Goal: Information Seeking & Learning: Learn about a topic

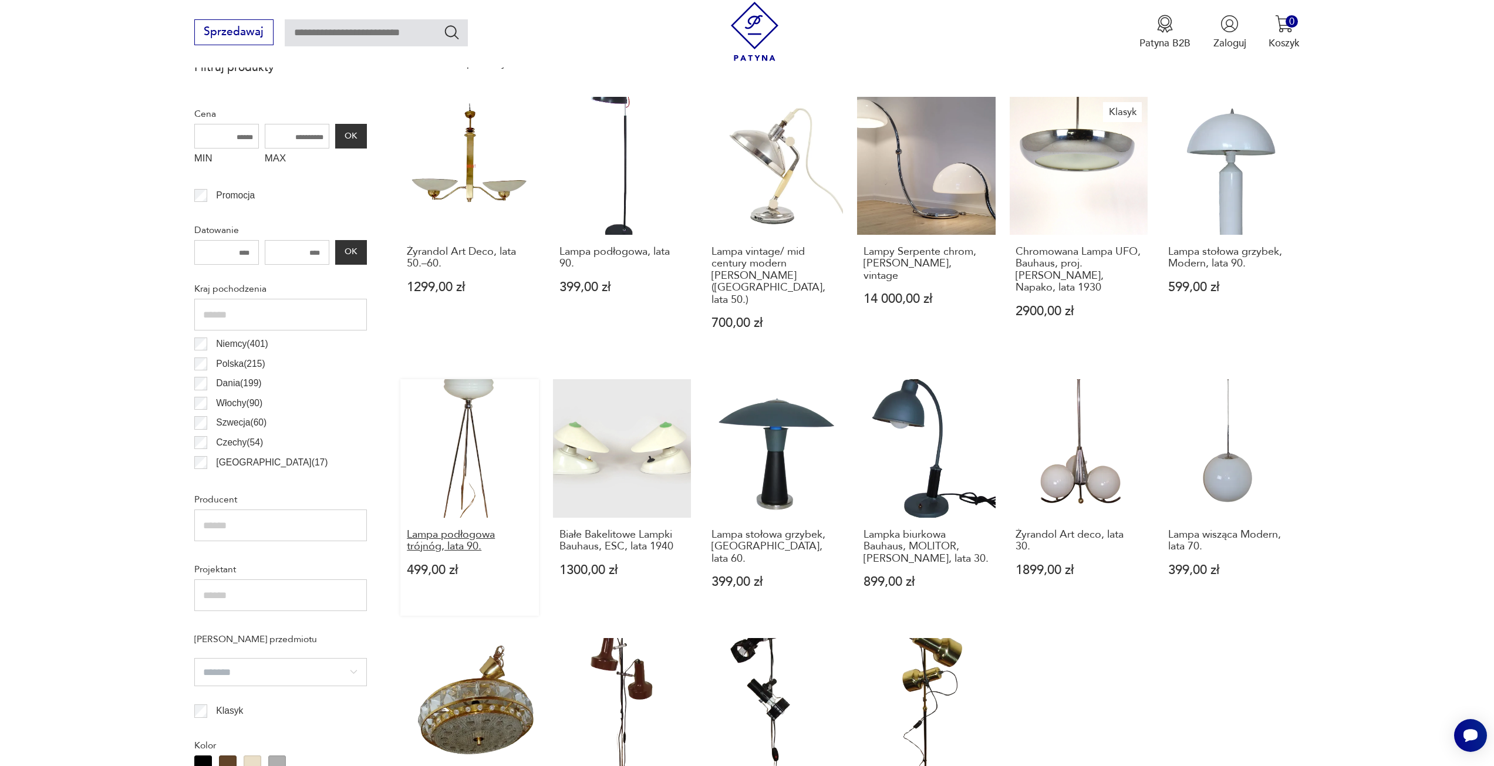
scroll to position [449, 0]
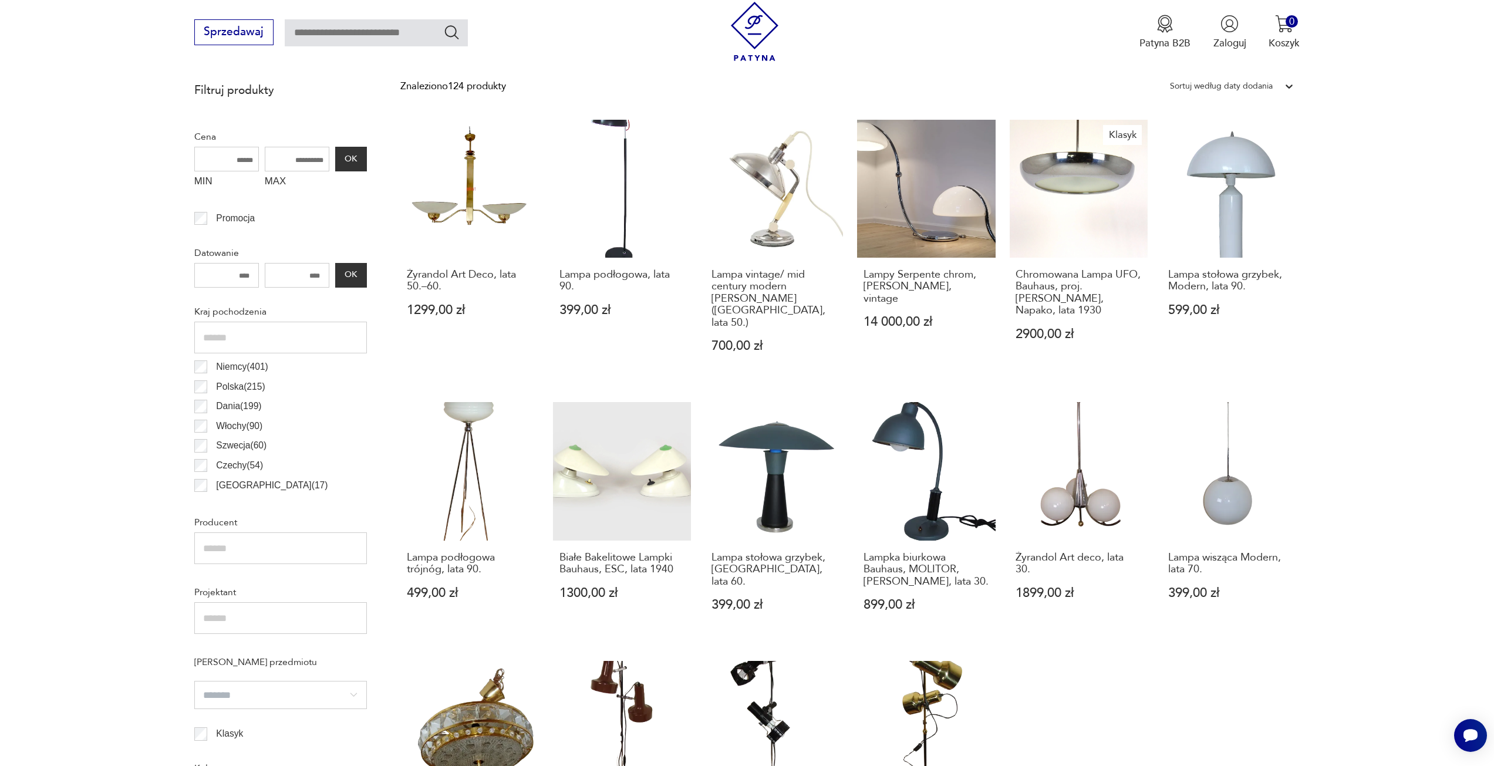
click at [299, 159] on input "MAX" at bounding box center [297, 159] width 65 height 25
type input "***"
click at [361, 155] on button "OK" at bounding box center [351, 159] width 32 height 25
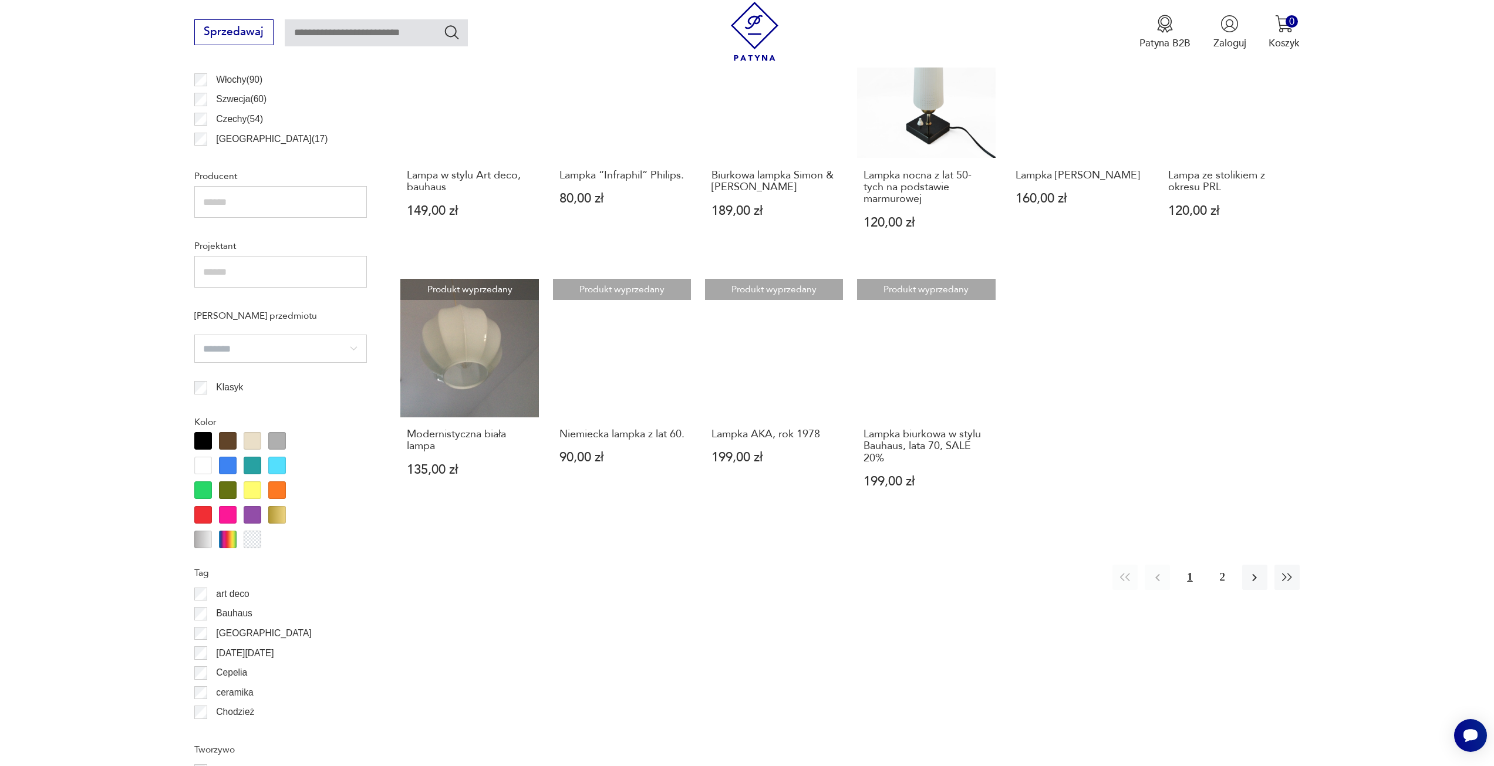
scroll to position [818, 0]
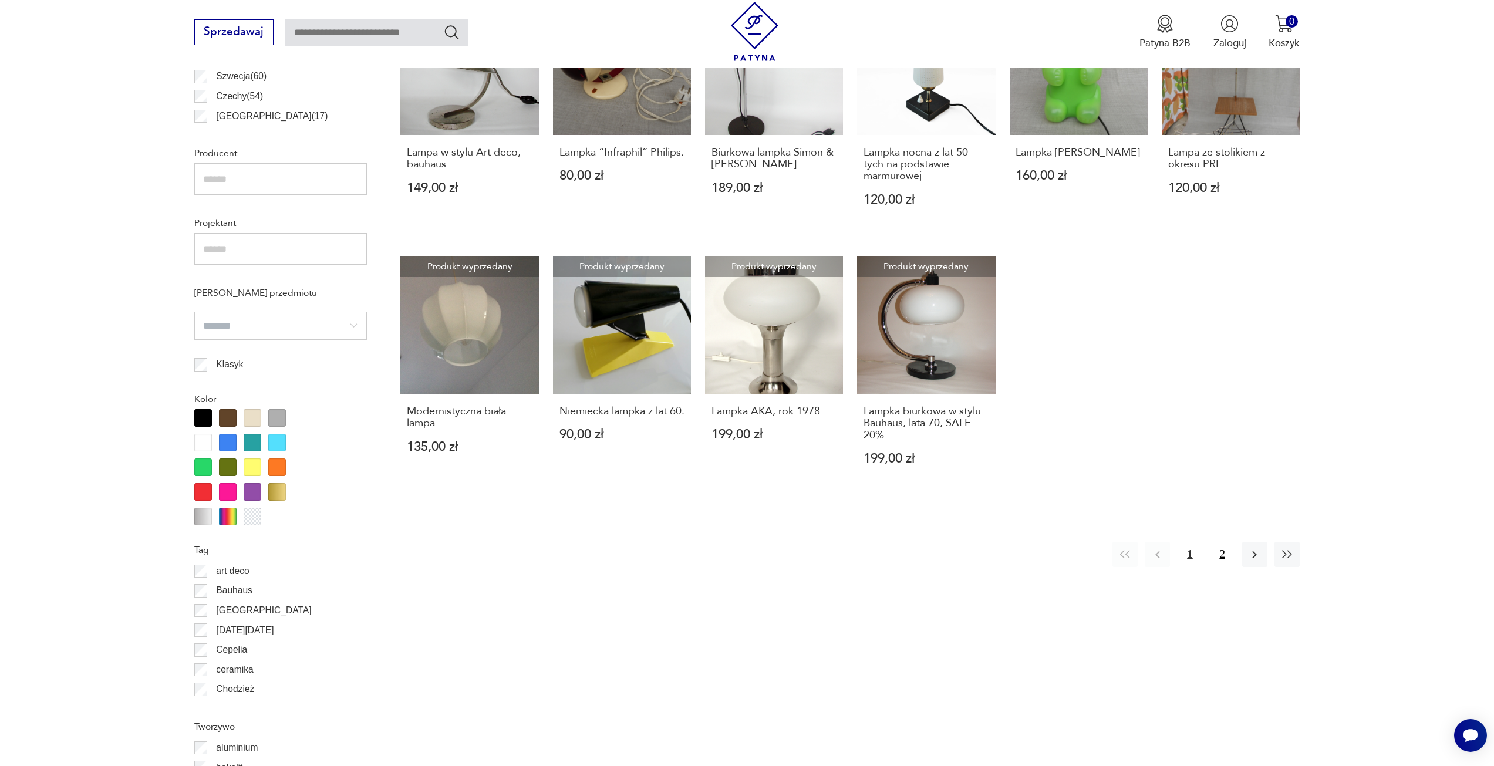
click at [1231, 558] on button "2" at bounding box center [1222, 554] width 25 height 25
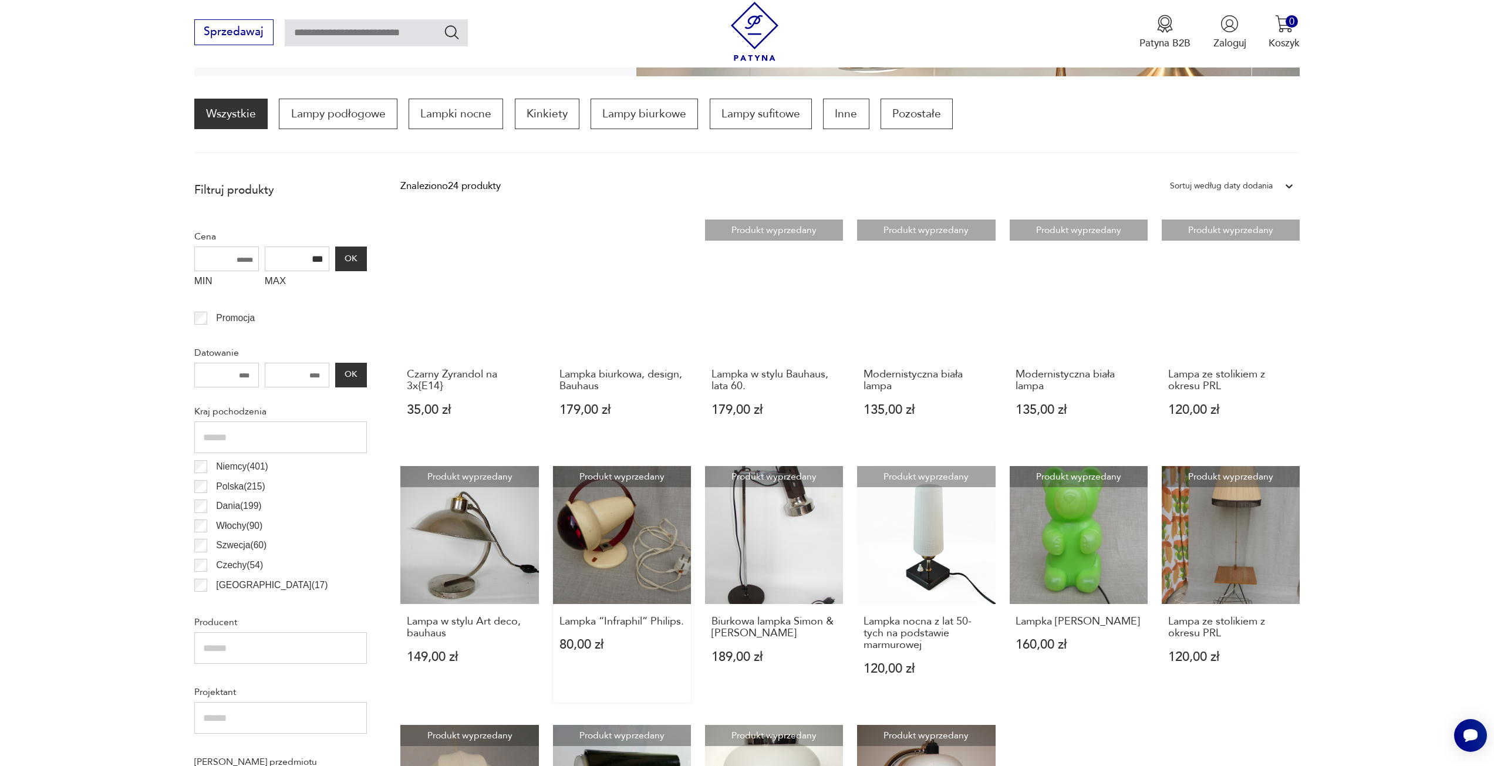
scroll to position [349, 0]
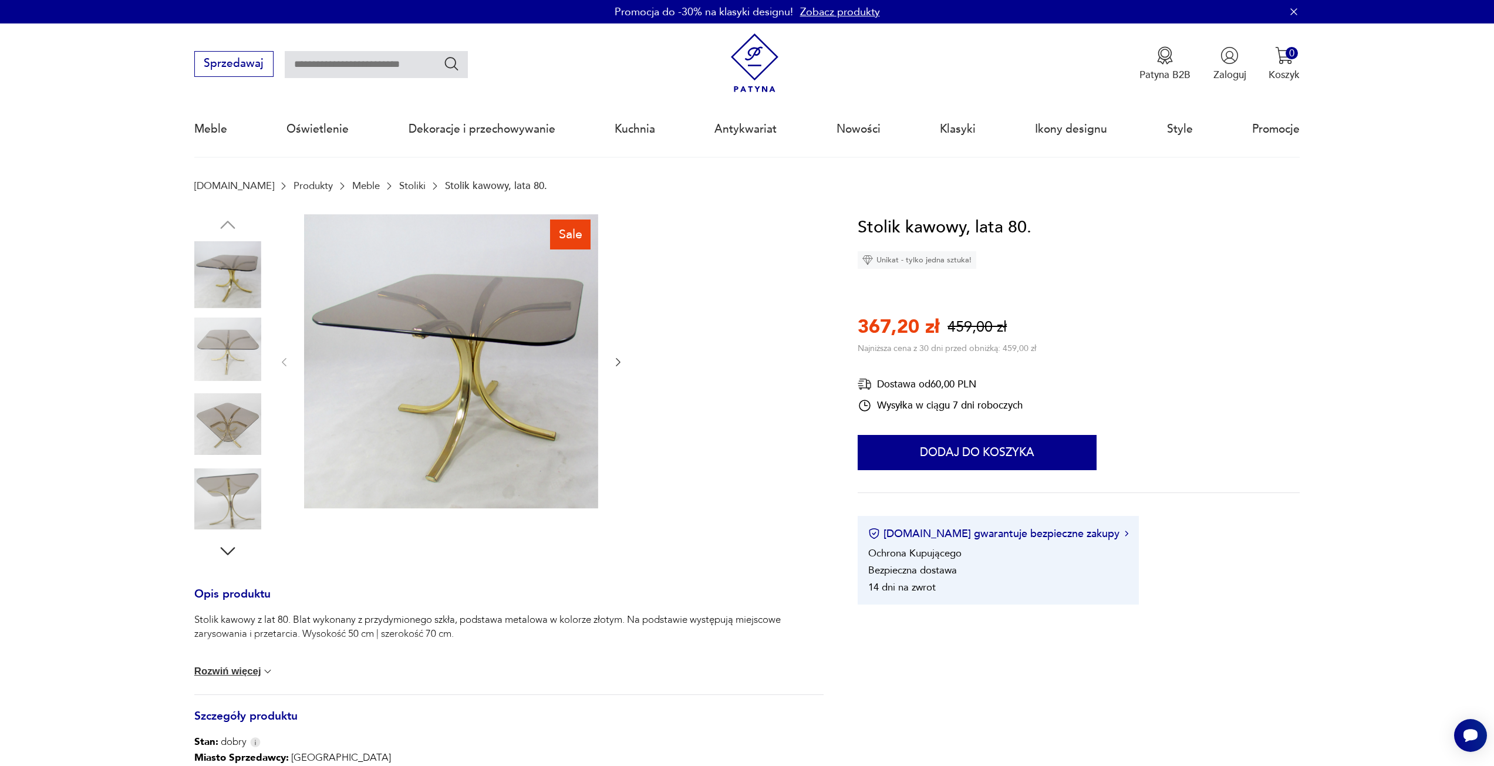
click at [616, 361] on icon "button" at bounding box center [618, 362] width 12 height 12
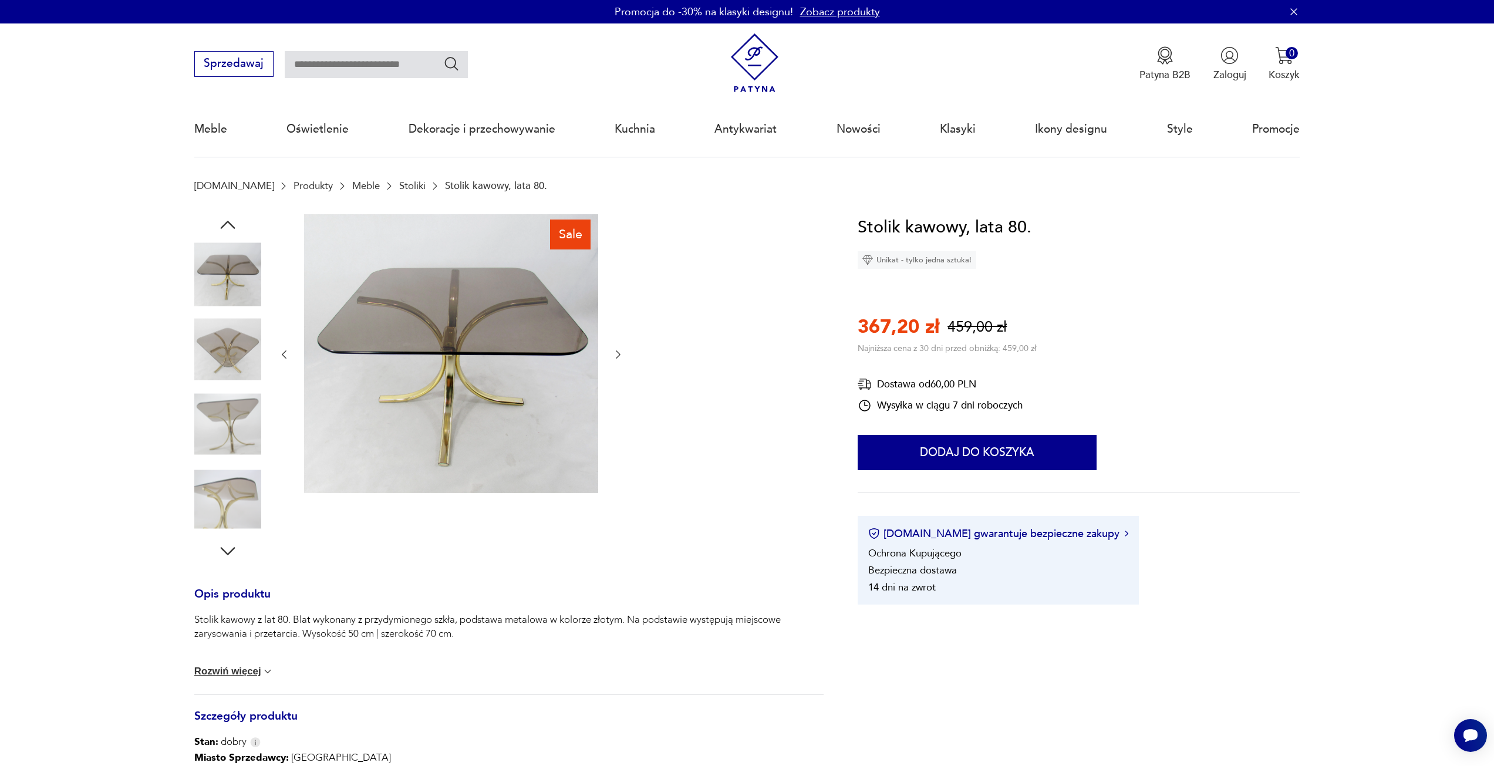
click at [616, 361] on button "button" at bounding box center [618, 354] width 12 height 14
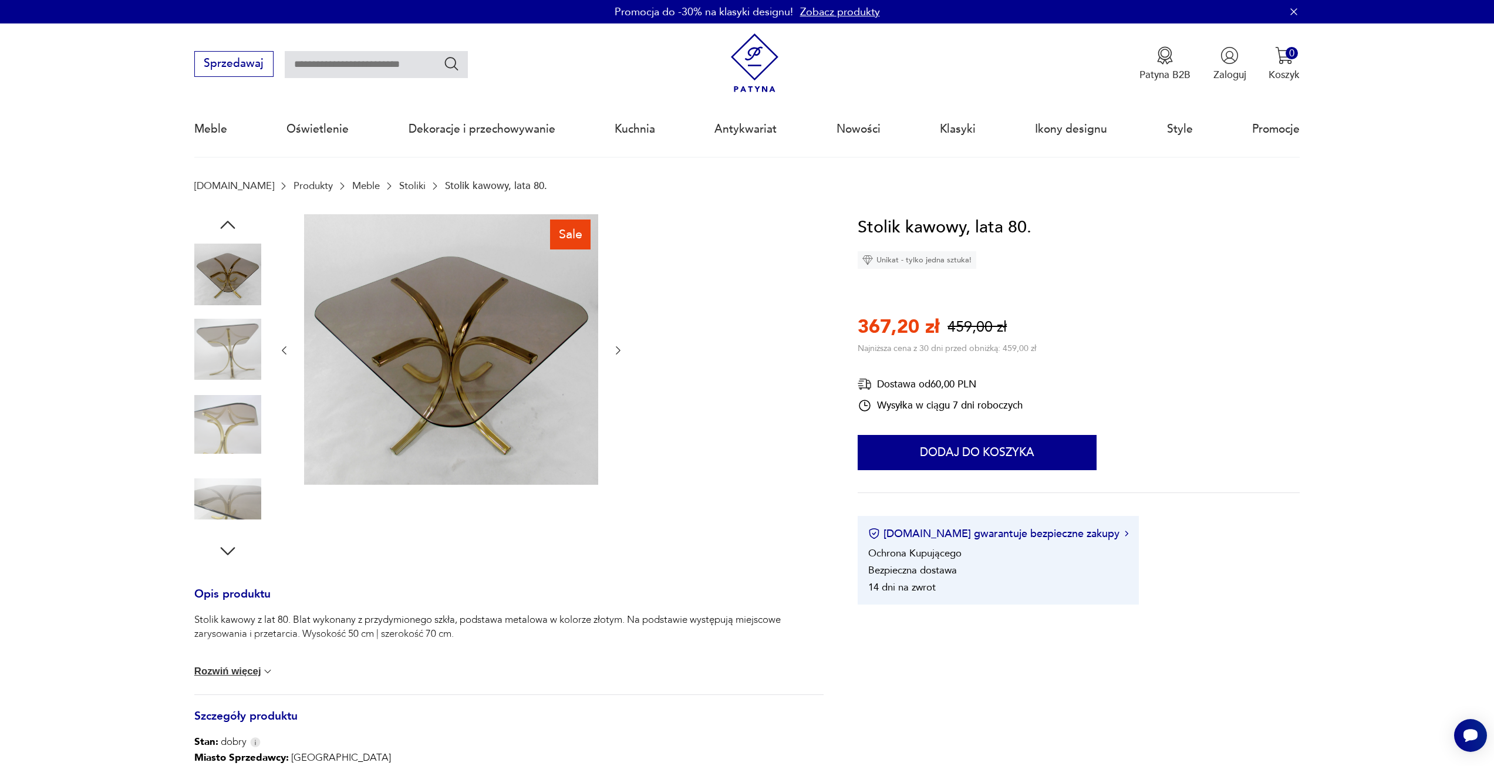
click at [616, 361] on div at bounding box center [451, 350] width 346 height 273
click at [616, 352] on icon "button" at bounding box center [618, 350] width 12 height 12
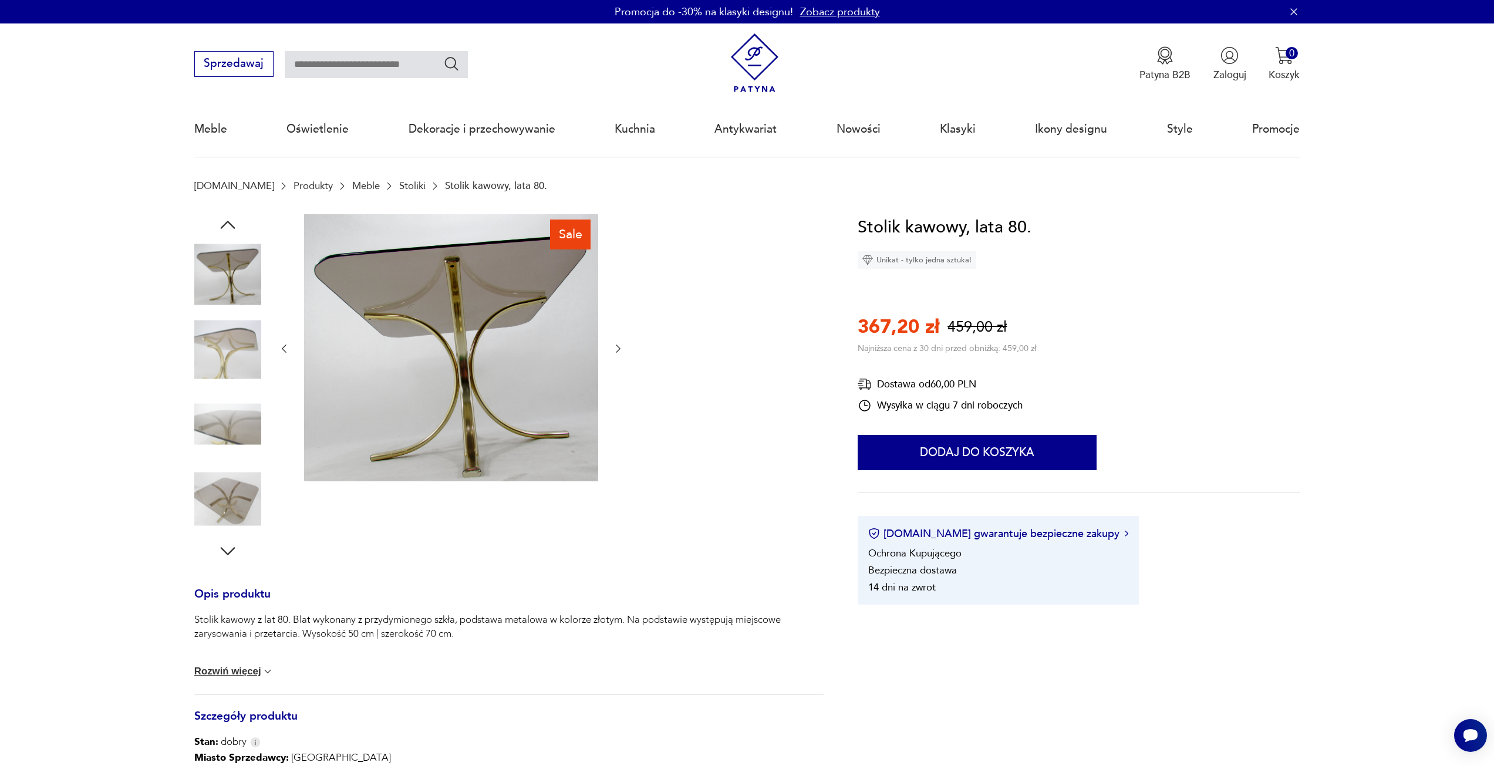
click at [616, 352] on icon "button" at bounding box center [618, 349] width 12 height 12
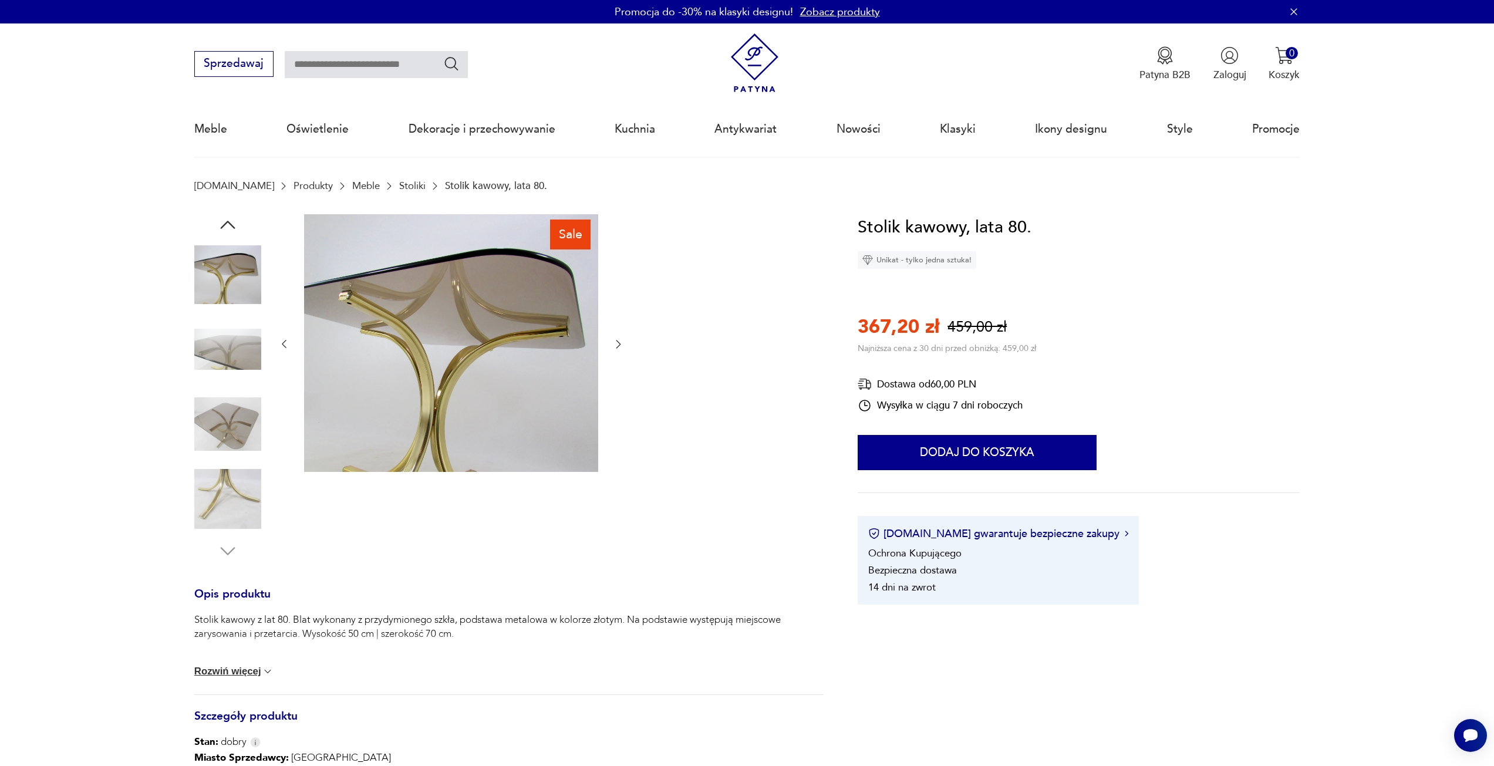
click at [616, 352] on div at bounding box center [451, 344] width 346 height 261
click at [617, 343] on icon "button" at bounding box center [618, 344] width 12 height 12
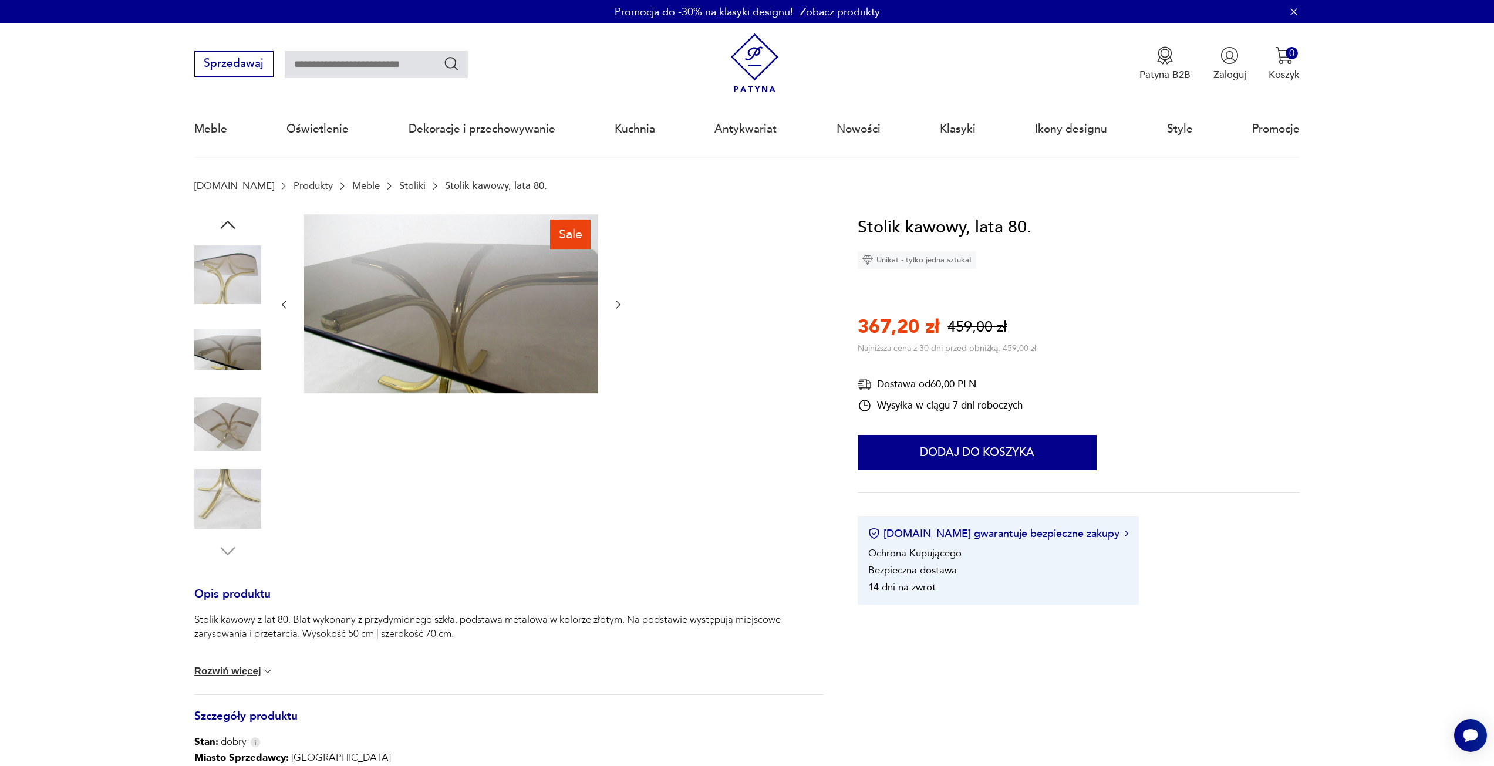
click at [617, 303] on icon "button" at bounding box center [618, 305] width 12 height 12
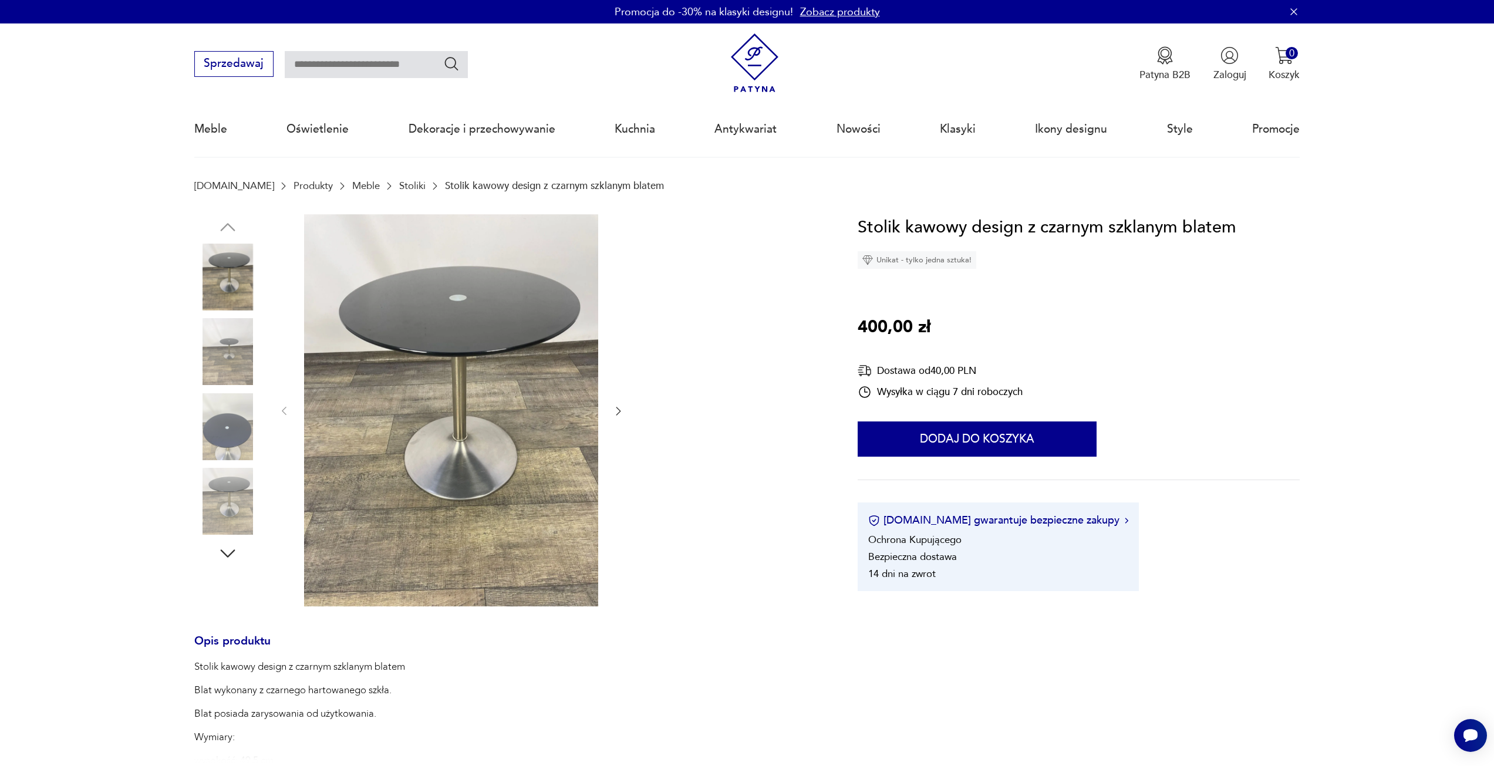
click at [616, 414] on icon "button" at bounding box center [618, 411] width 12 height 12
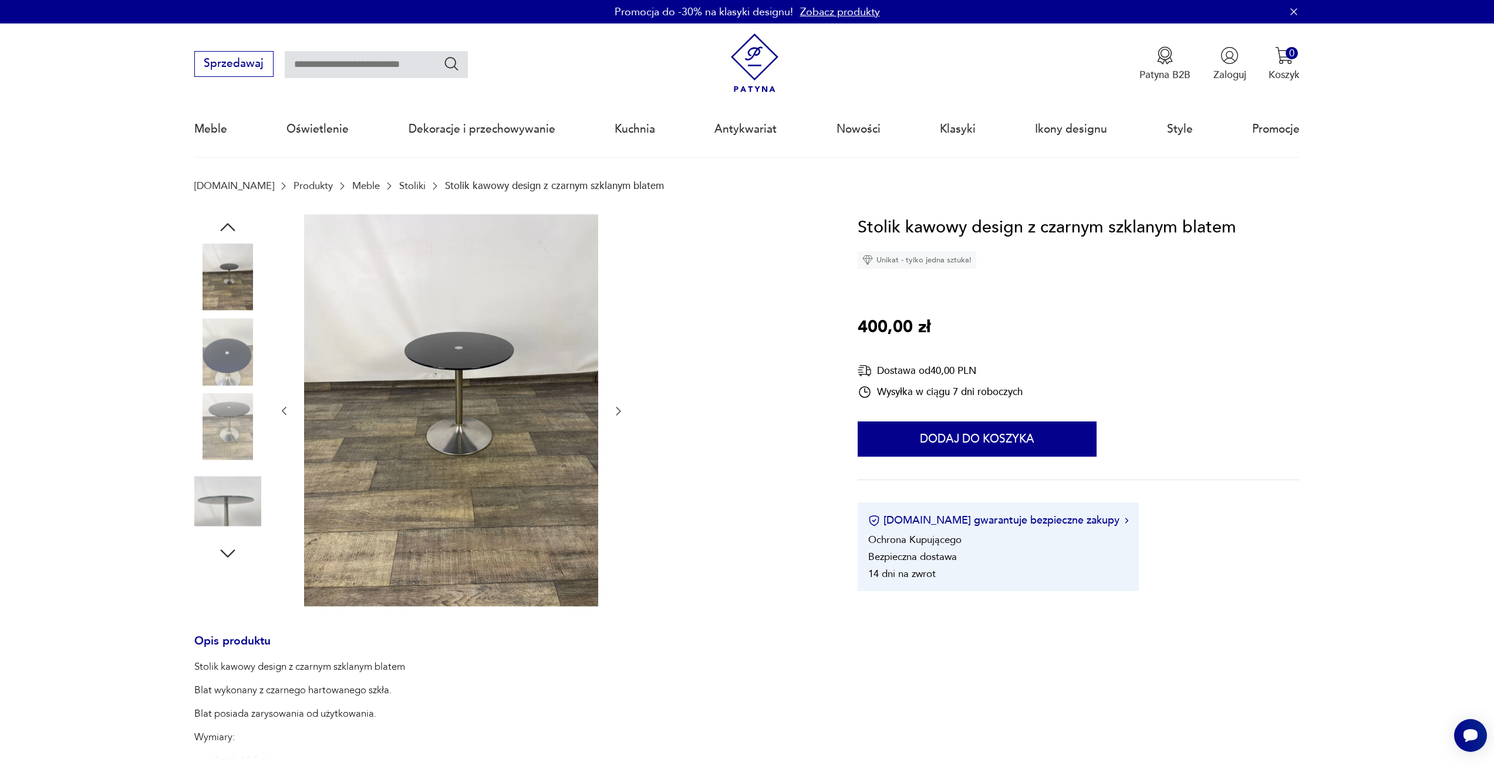
click at [616, 414] on icon "button" at bounding box center [618, 411] width 12 height 12
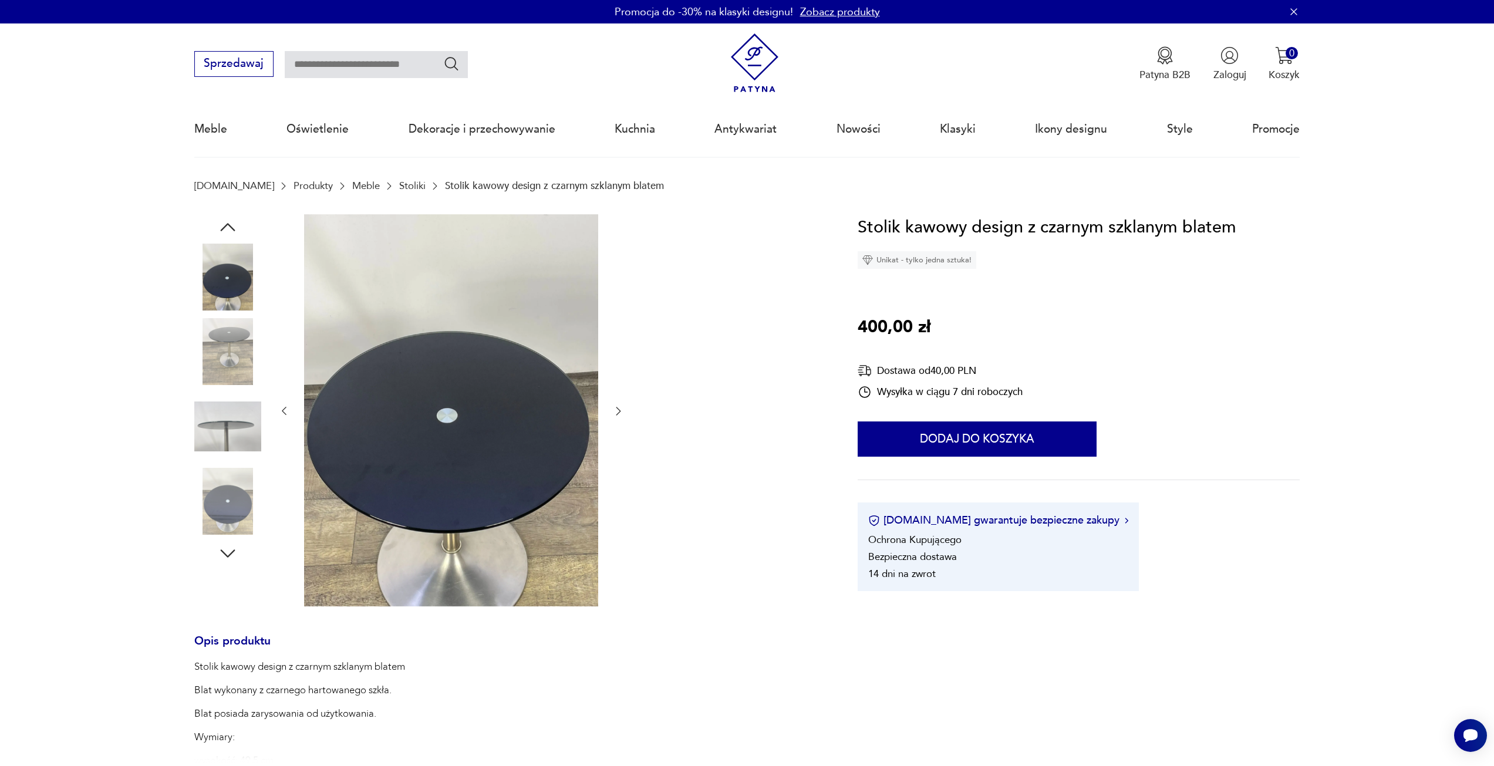
click at [616, 414] on icon "button" at bounding box center [618, 411] width 12 height 12
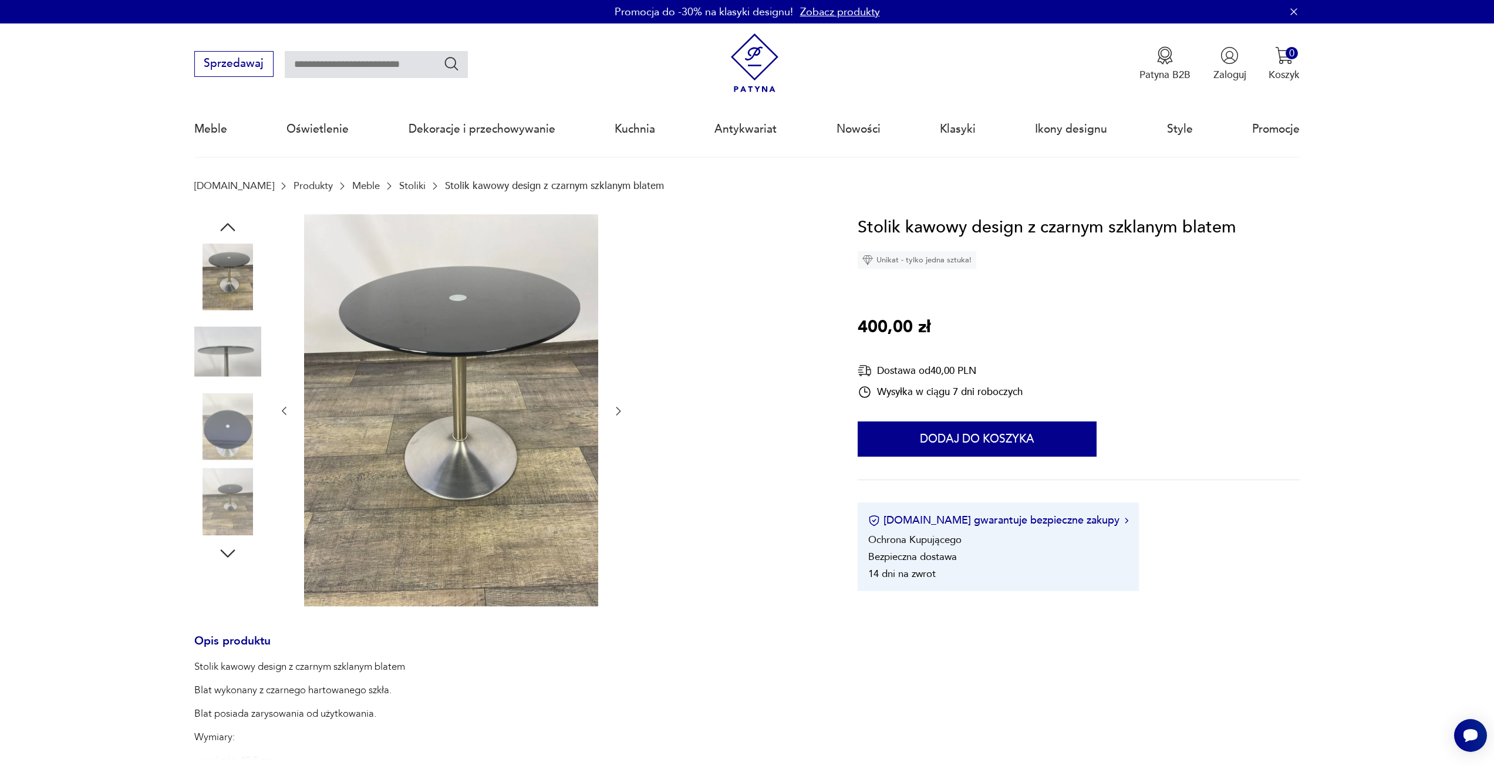
click at [616, 414] on icon "button" at bounding box center [618, 411] width 12 height 12
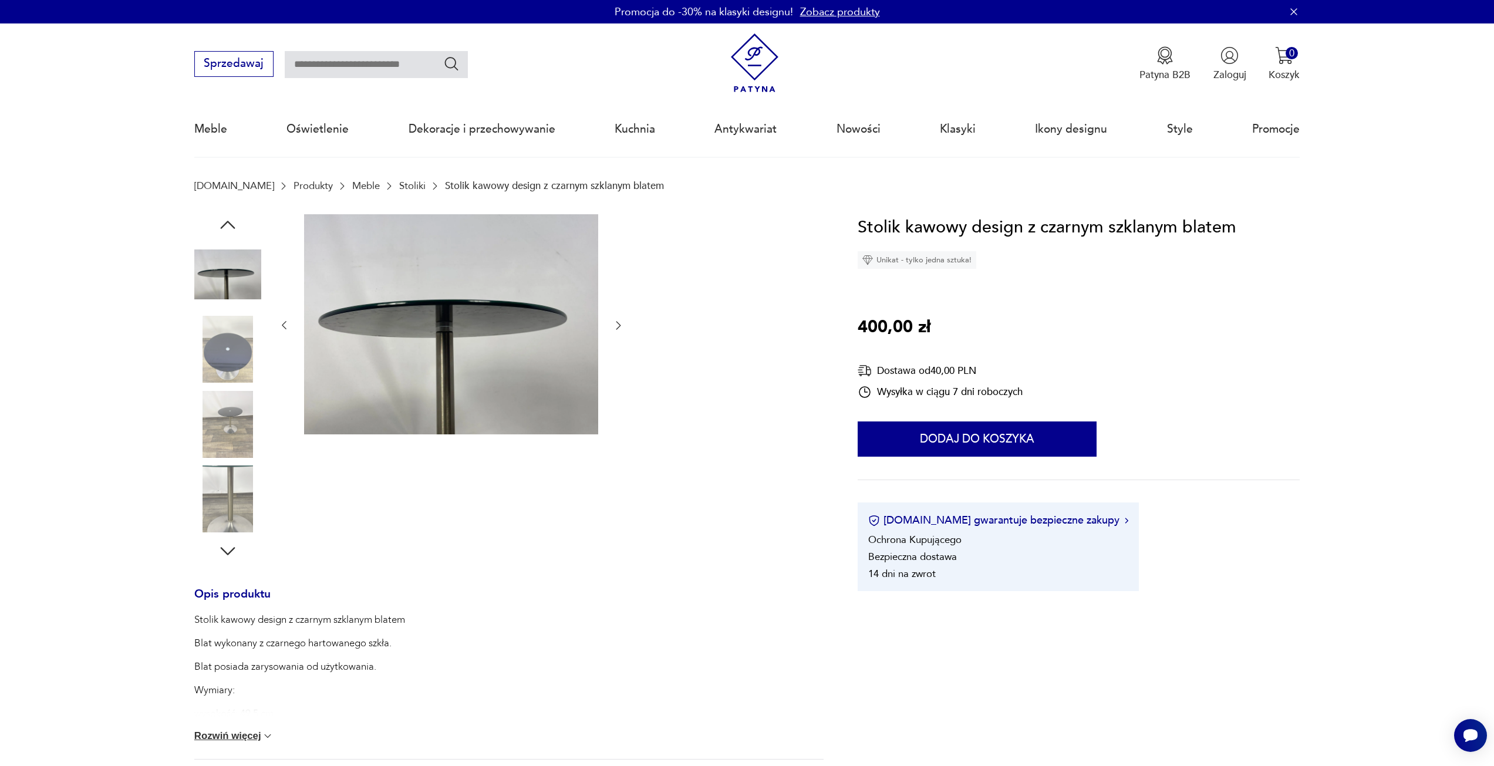
click at [608, 328] on div at bounding box center [451, 325] width 346 height 223
click at [615, 322] on icon "button" at bounding box center [618, 325] width 12 height 12
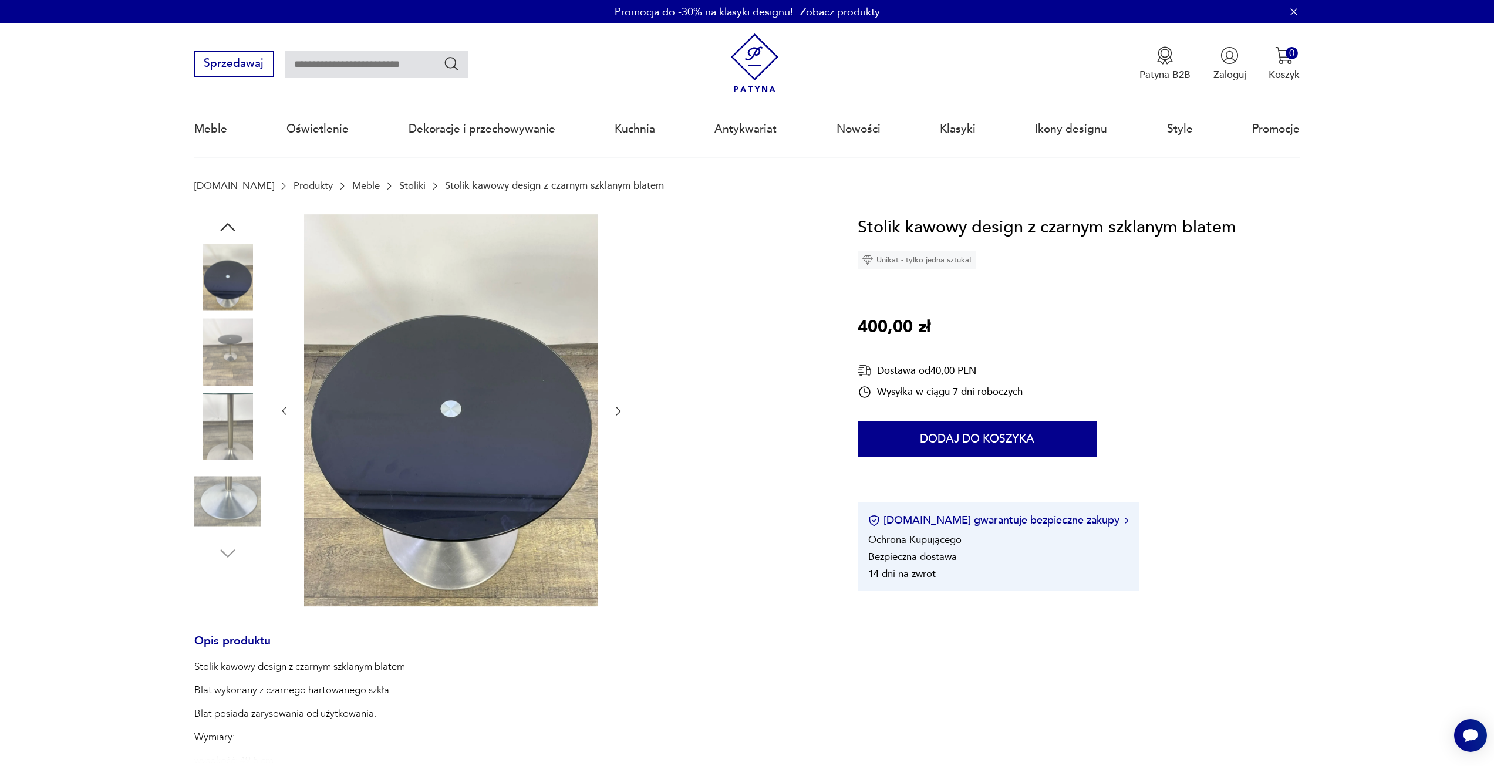
click at [619, 413] on icon "button" at bounding box center [618, 411] width 5 height 8
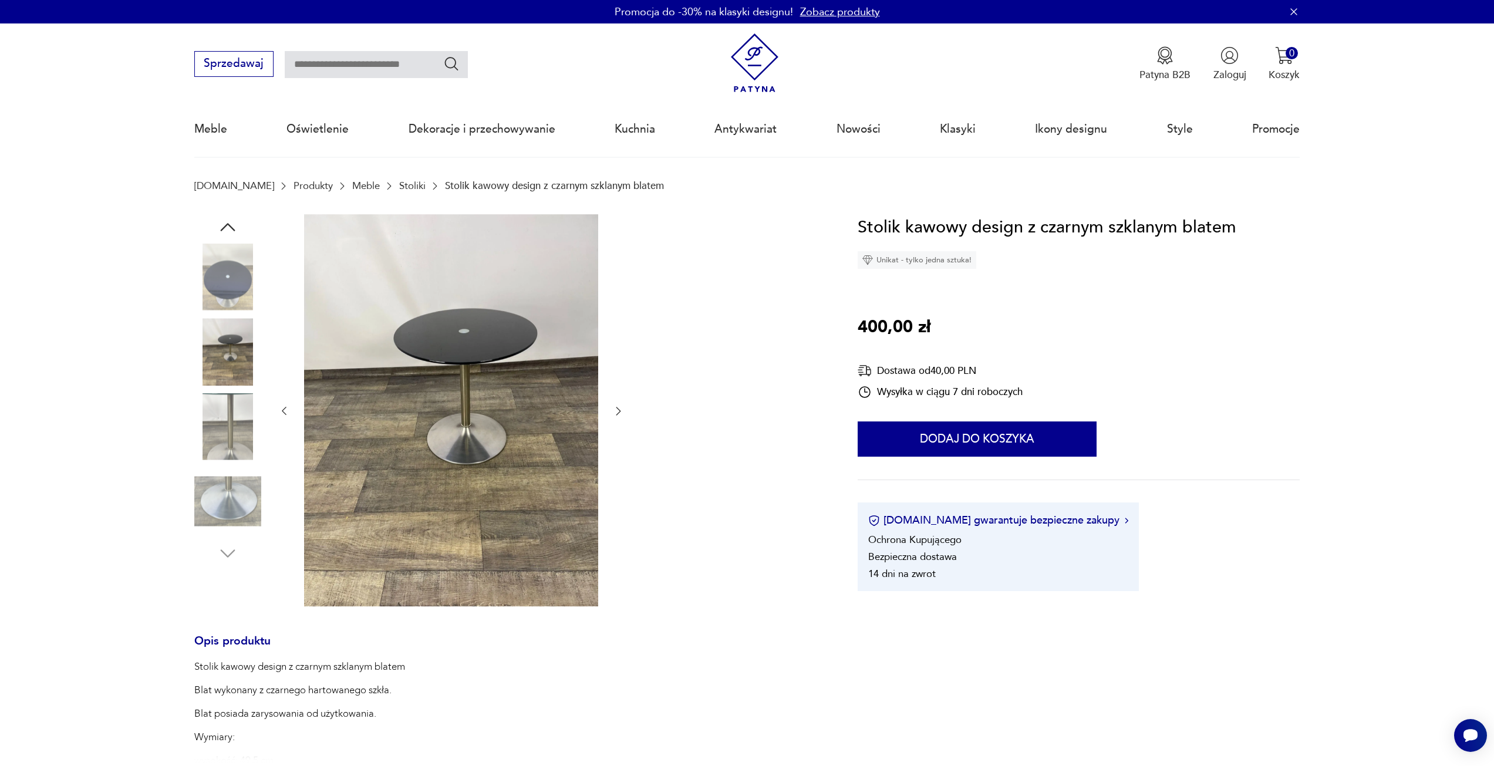
click at [619, 413] on icon "button" at bounding box center [618, 411] width 5 height 8
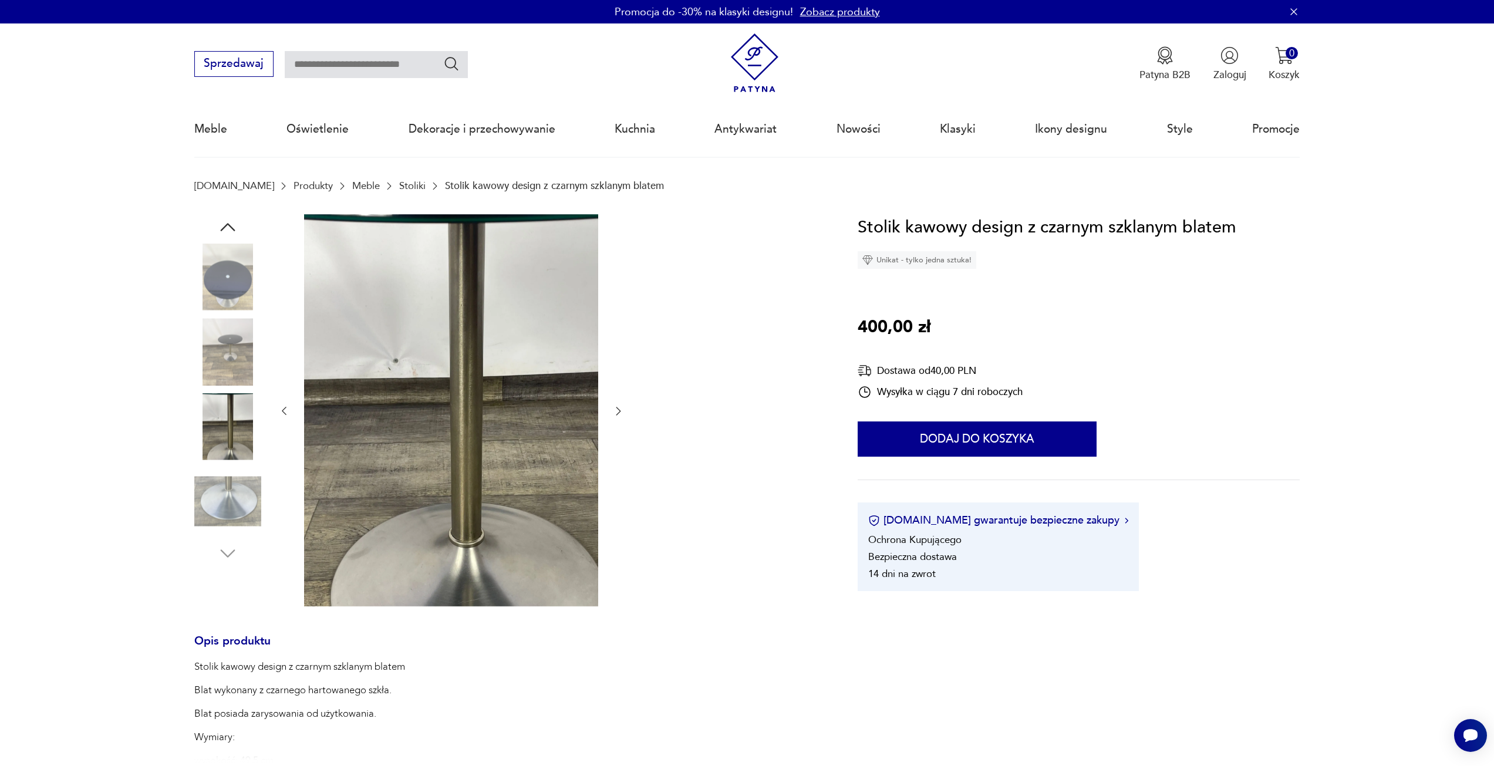
click at [619, 413] on icon "button" at bounding box center [618, 411] width 5 height 8
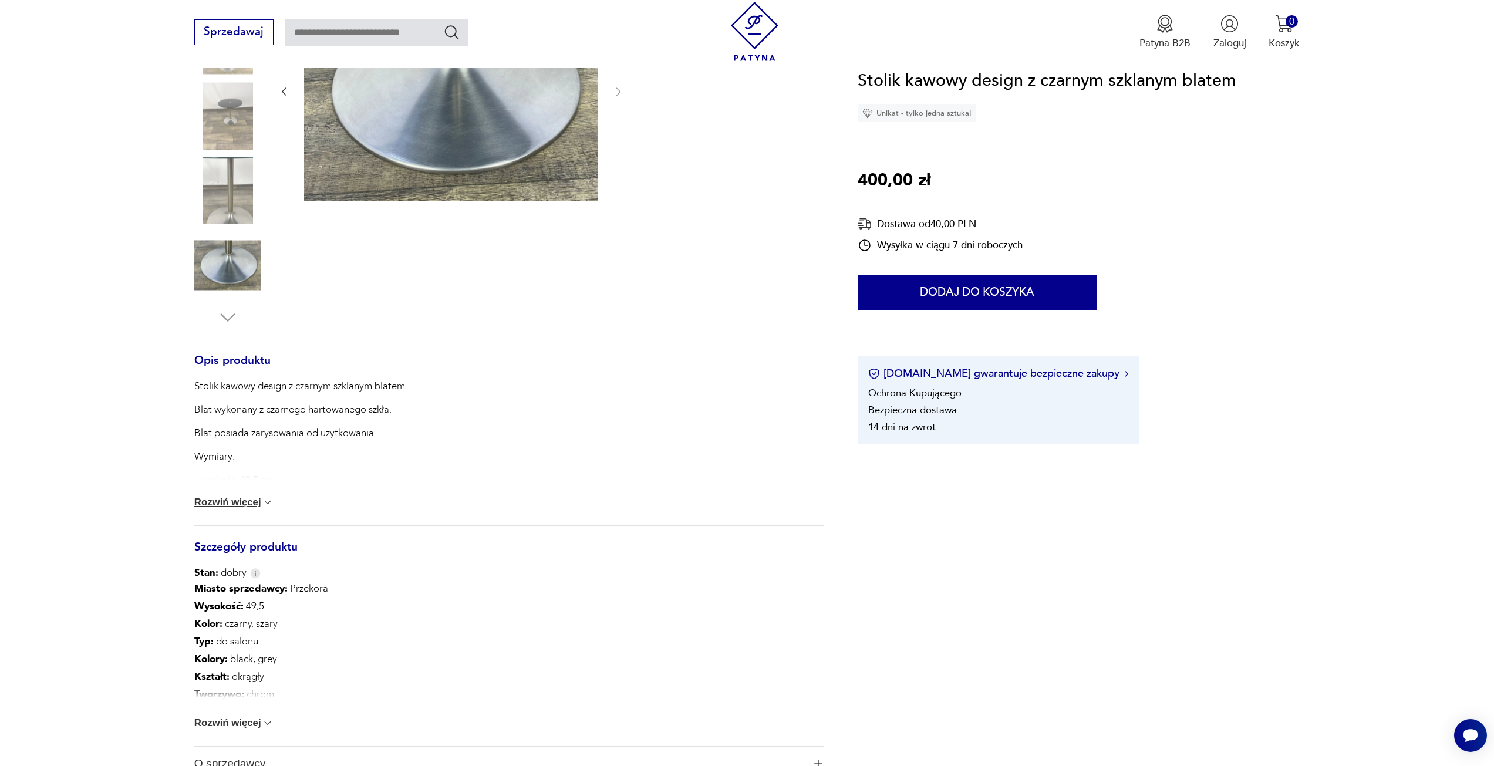
scroll to position [235, 0]
click at [224, 721] on button "Rozwiń więcej" at bounding box center [234, 722] width 80 height 12
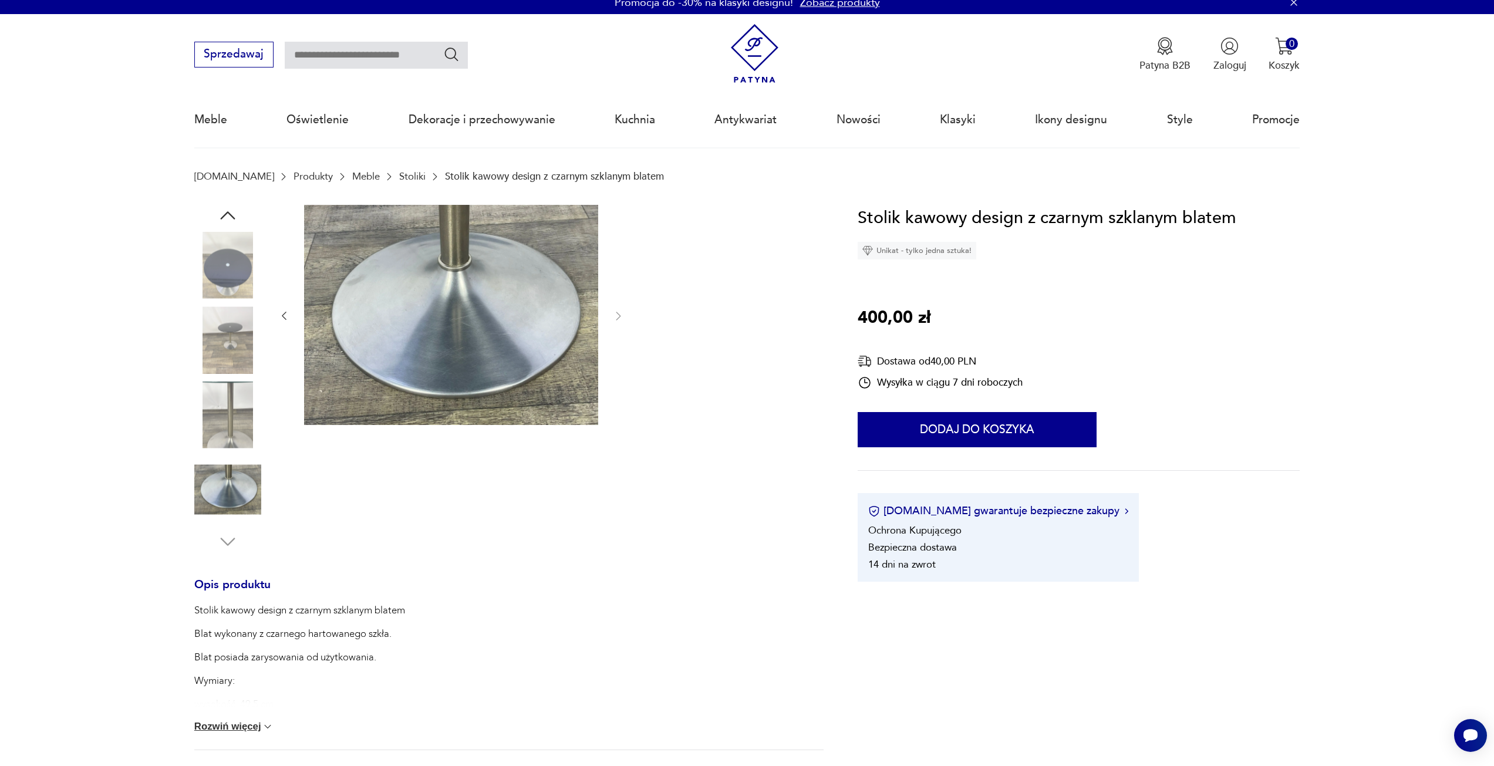
scroll to position [0, 0]
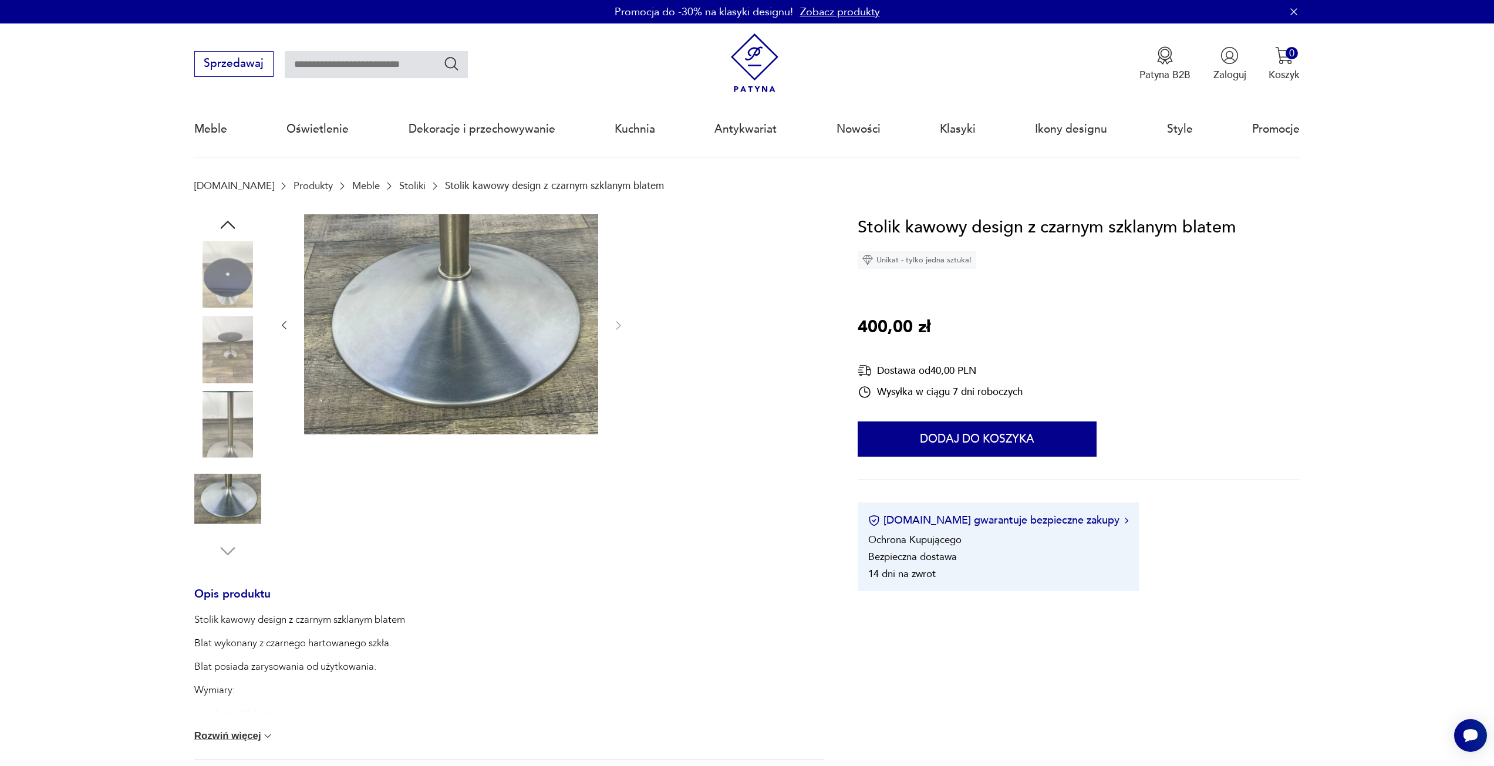
click at [222, 275] on img at bounding box center [227, 274] width 67 height 67
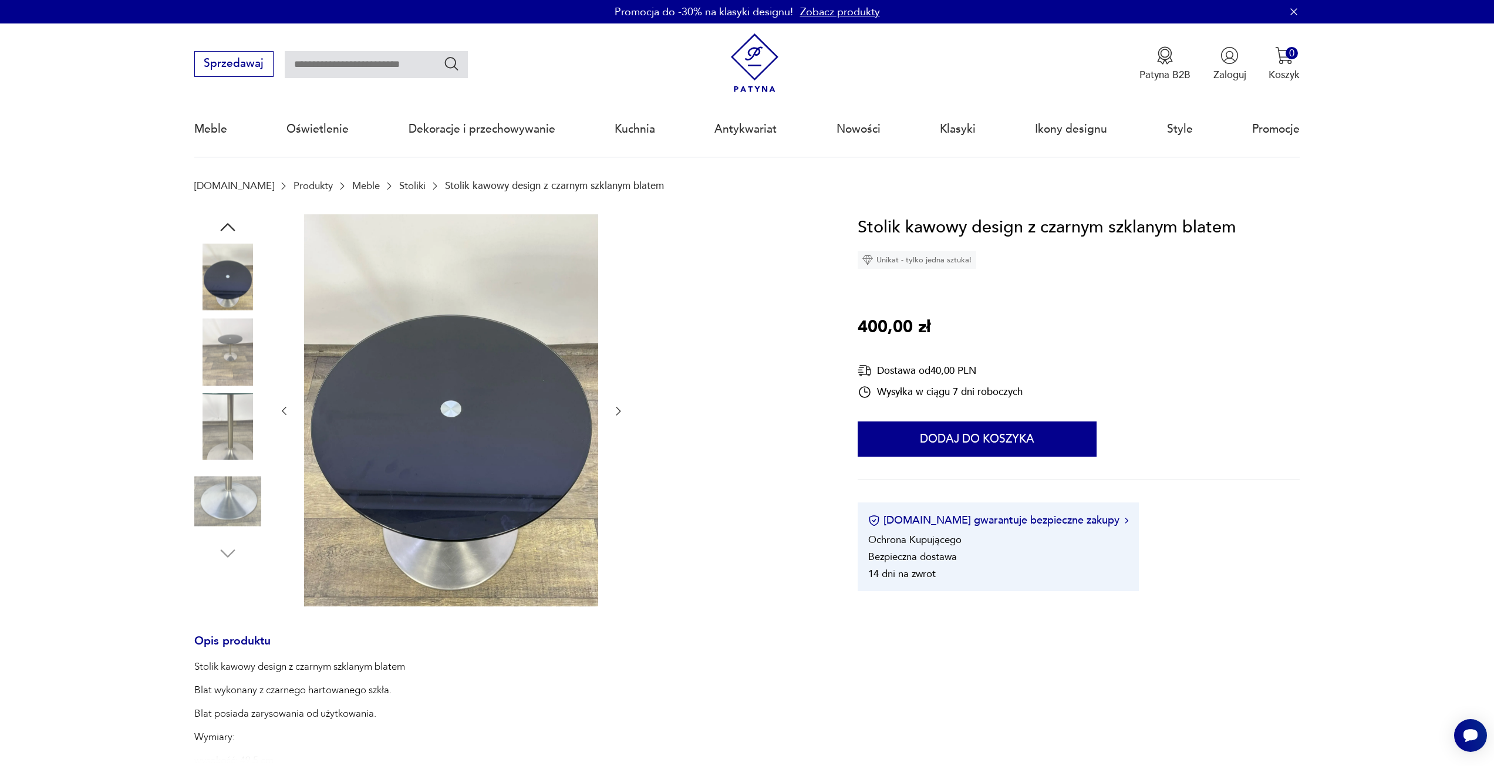
click at [623, 417] on button "button" at bounding box center [618, 411] width 12 height 14
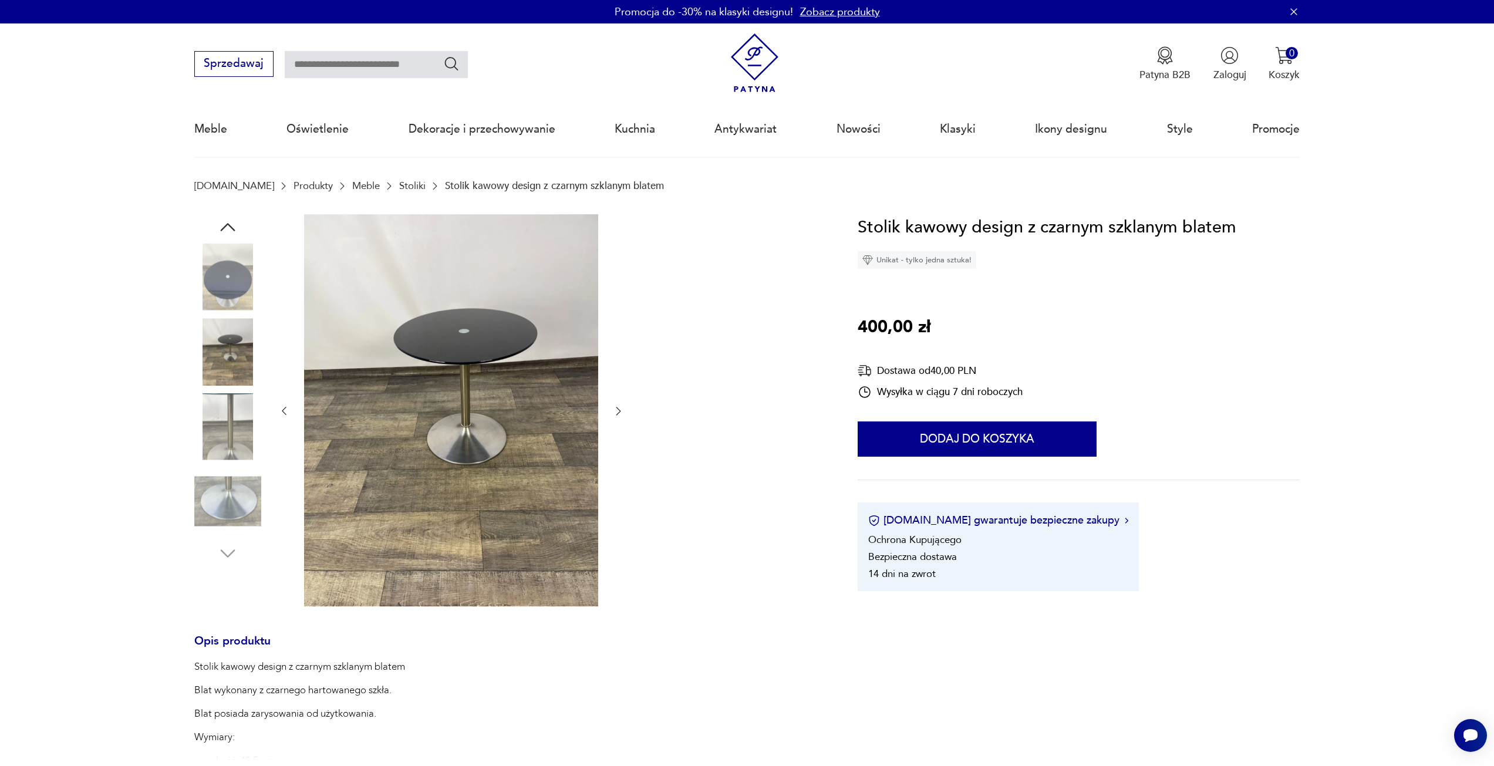
click at [617, 411] on icon "button" at bounding box center [618, 411] width 12 height 12
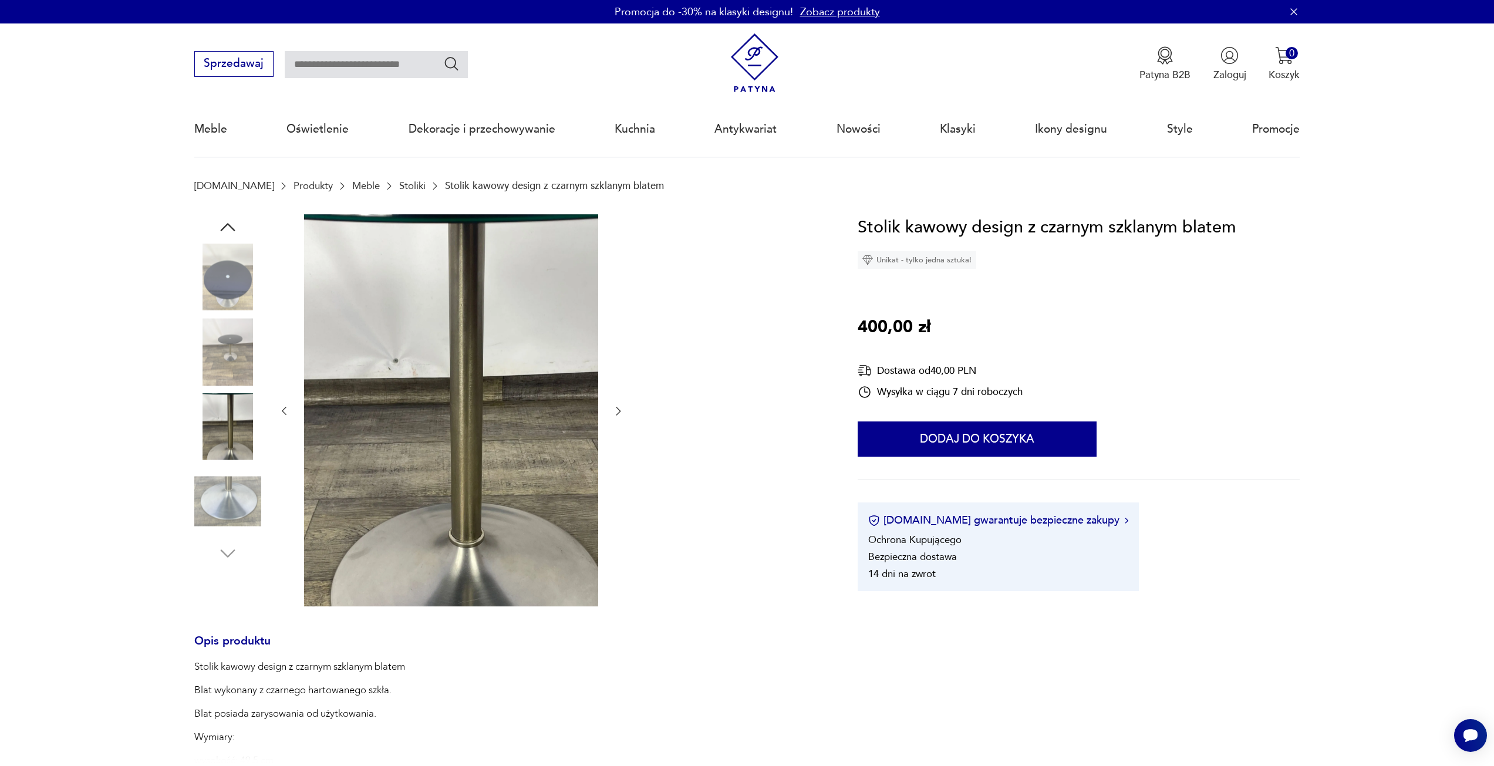
click at [617, 411] on icon "button" at bounding box center [618, 411] width 12 height 12
